Goal: Navigation & Orientation: Find specific page/section

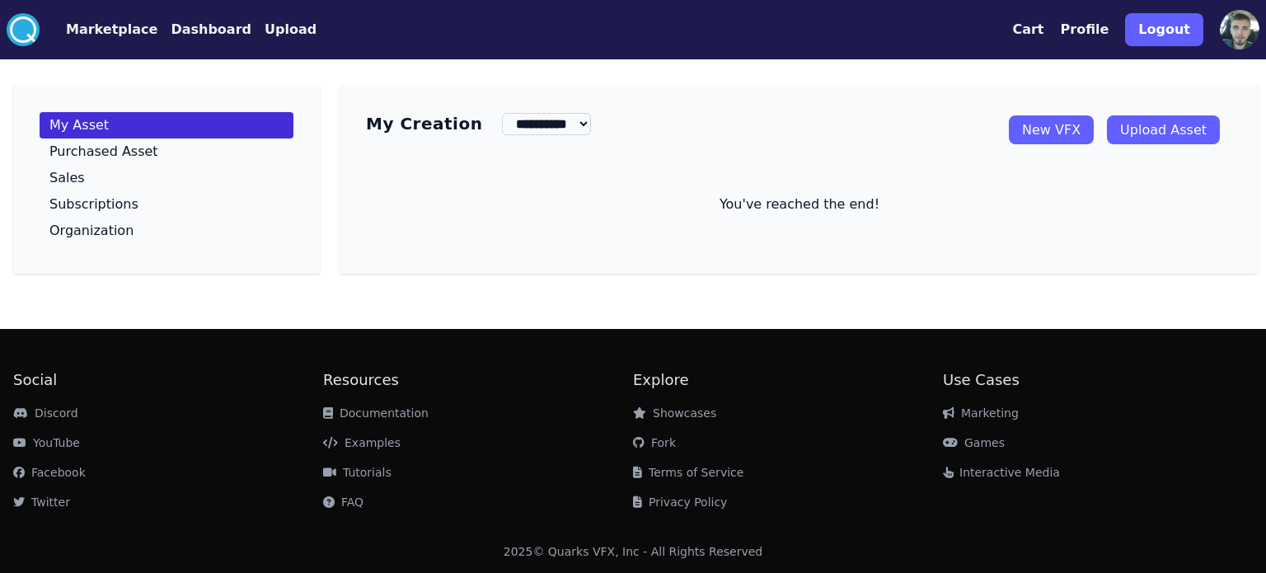
click at [171, 30] on button "Dashboard" at bounding box center [211, 30] width 81 height 20
click at [178, 40] on nav ".cls-1{fill:#fff;}.cls-2{fill:#29abe2;} Marketplace Dashboard Upload" at bounding box center [162, 29] width 310 height 33
click at [181, 32] on button "Dashboard" at bounding box center [211, 30] width 81 height 20
click at [56, 30] on link "Marketplace" at bounding box center [99, 30] width 118 height 20
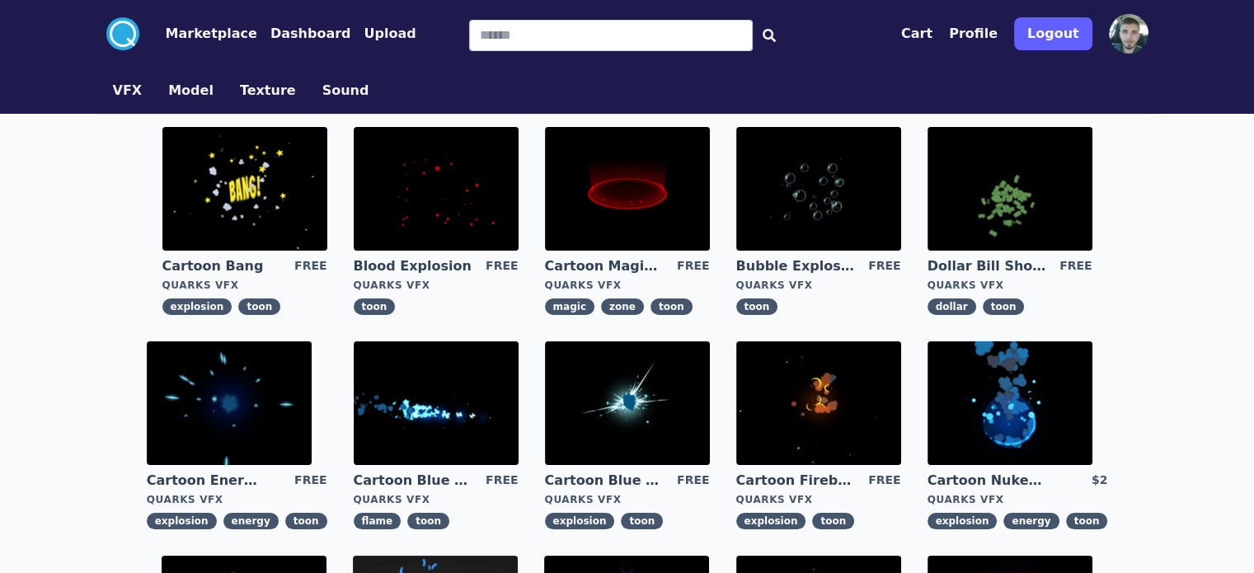
click at [113, 96] on button "VFX" at bounding box center [128, 91] width 30 height 20
click at [113, 93] on button "VFX" at bounding box center [128, 91] width 30 height 20
click at [168, 88] on button "Model" at bounding box center [190, 91] width 45 height 20
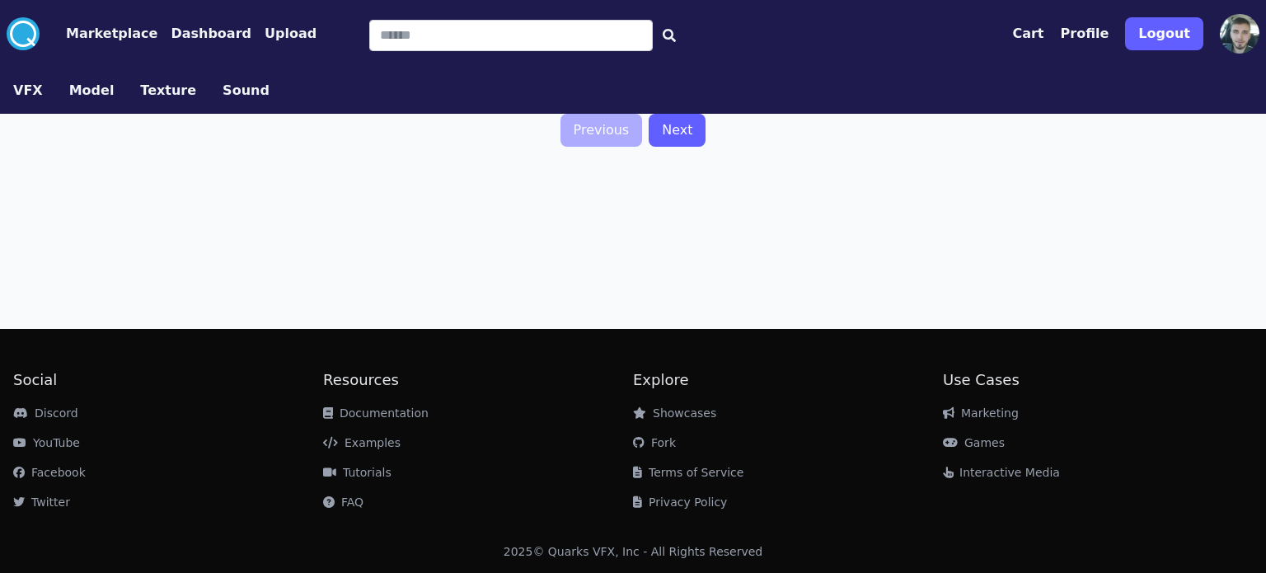
click at [143, 88] on button "Texture" at bounding box center [168, 91] width 56 height 20
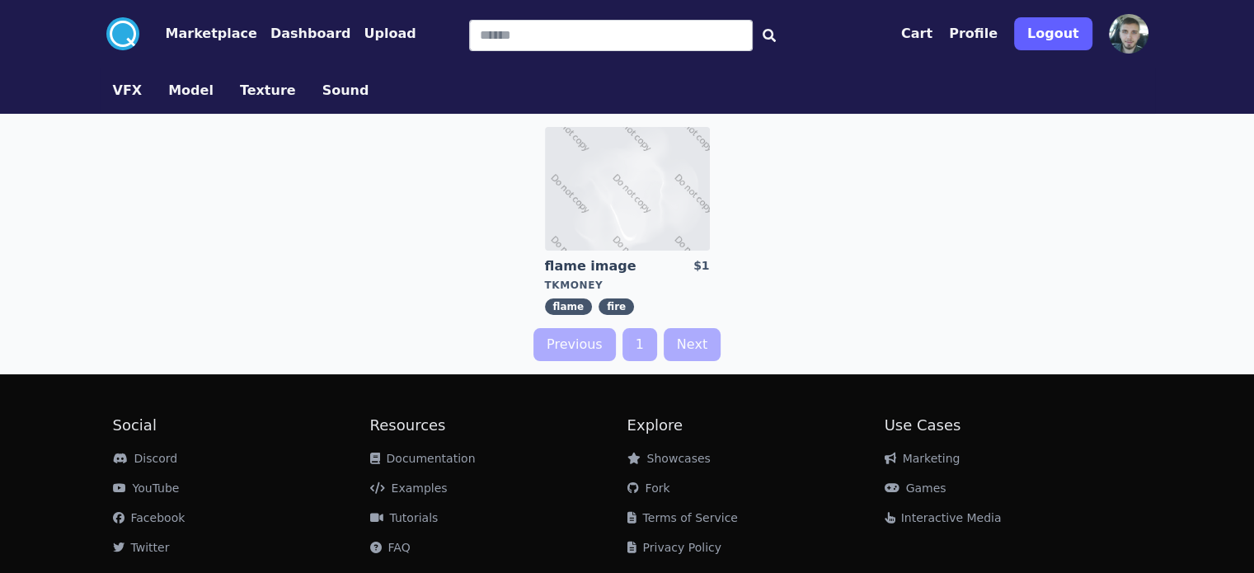
click at [168, 96] on button "Model" at bounding box center [190, 91] width 45 height 20
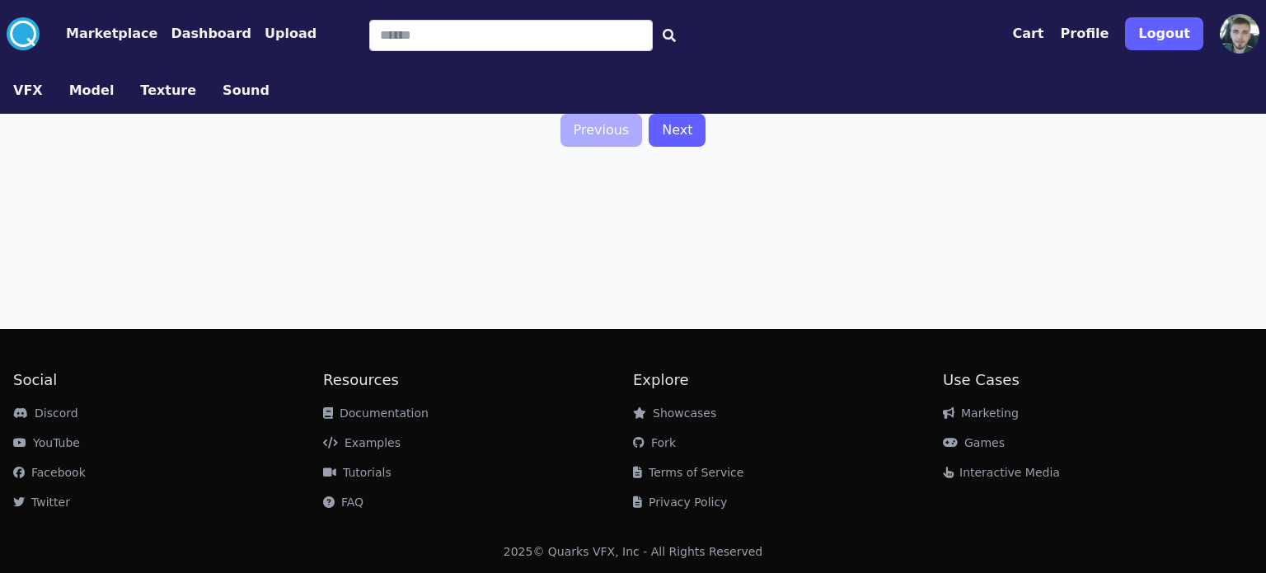
click at [18, 95] on button "VFX" at bounding box center [28, 91] width 30 height 20
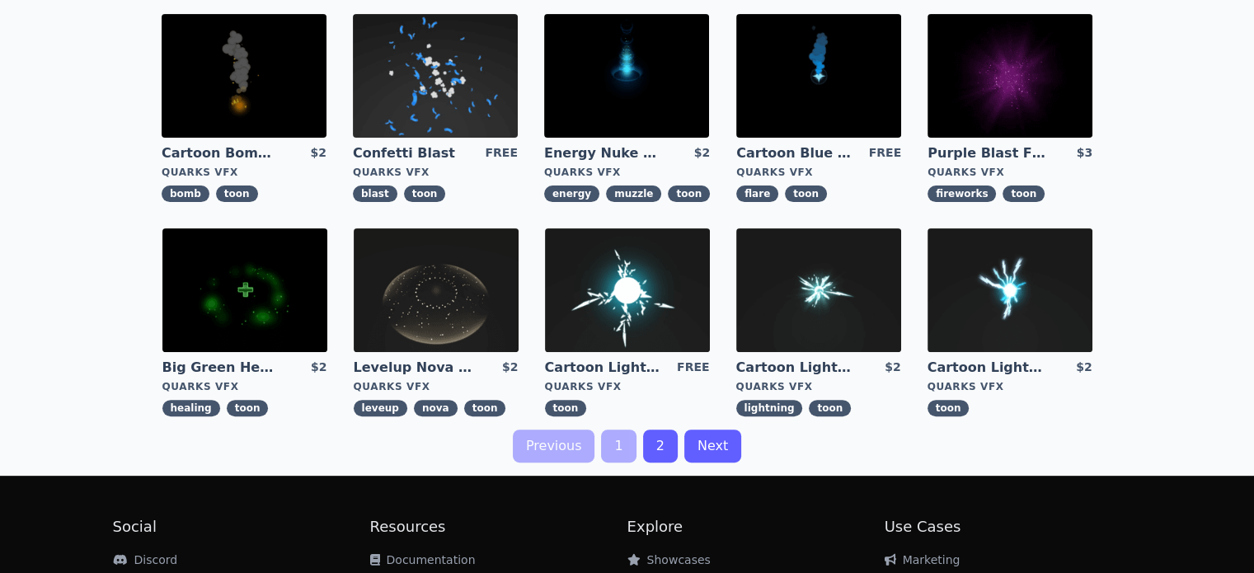
scroll to position [687, 0]
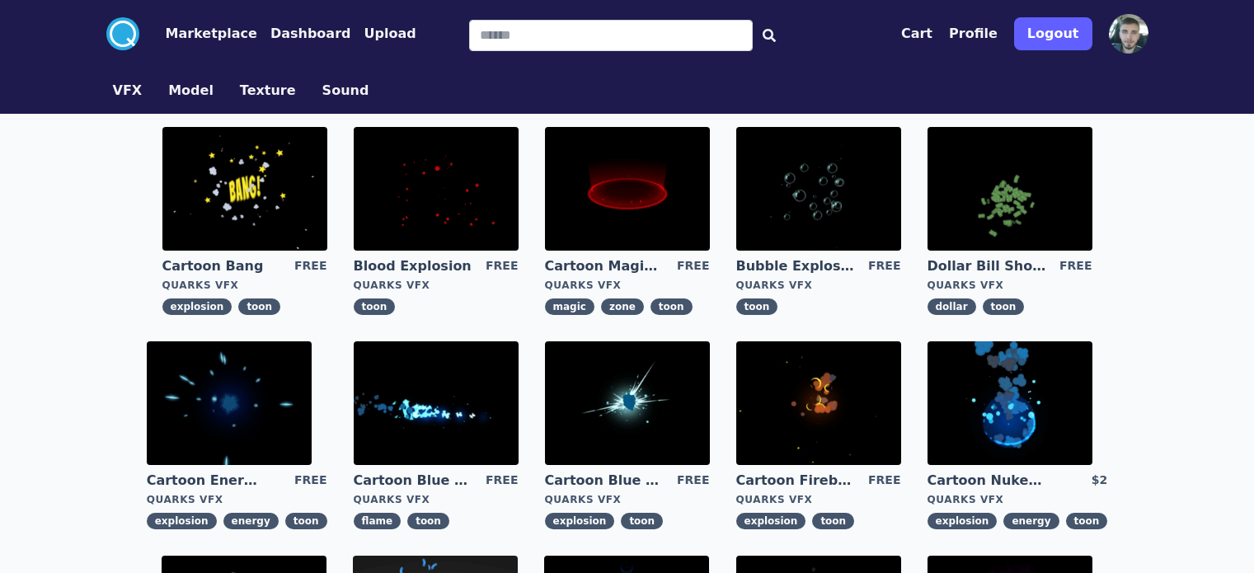
scroll to position [687, 0]
